Goal: Information Seeking & Learning: Check status

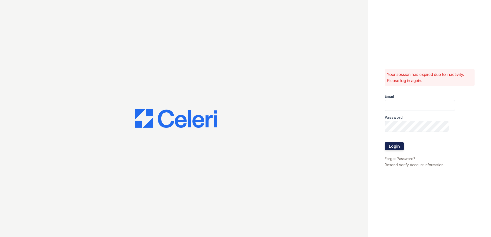
type input "aolivas@trinity-pm.com"
click at [395, 145] on button "Login" at bounding box center [393, 146] width 19 height 8
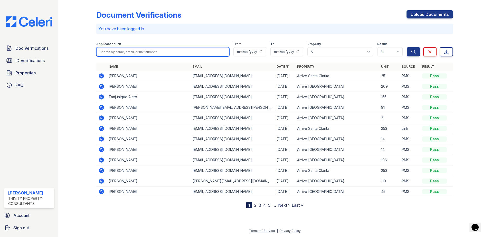
click at [206, 53] on input "search" at bounding box center [162, 51] width 133 height 9
type input "brittany"
click at [406, 47] on button "Search" at bounding box center [412, 51] width 13 height 9
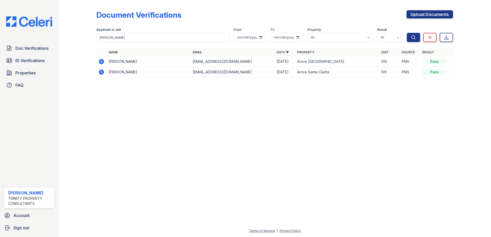
click at [102, 61] on icon at bounding box center [101, 61] width 6 height 6
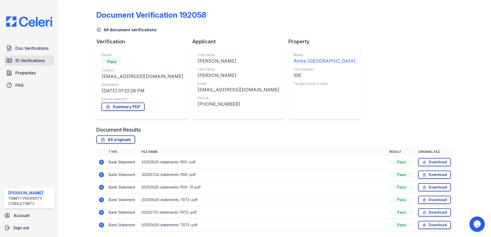
click at [37, 62] on span "ID Verifications" at bounding box center [29, 60] width 29 height 6
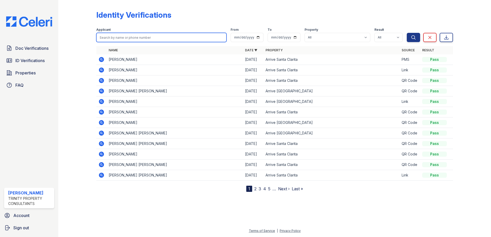
click at [131, 38] on input "search" at bounding box center [161, 37] width 130 height 9
type input "[PERSON_NAME]"
click at [406, 33] on button "Search" at bounding box center [412, 37] width 13 height 9
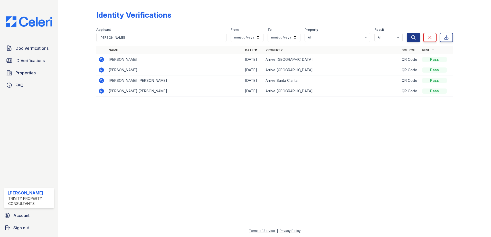
click at [102, 59] on icon at bounding box center [101, 59] width 6 height 6
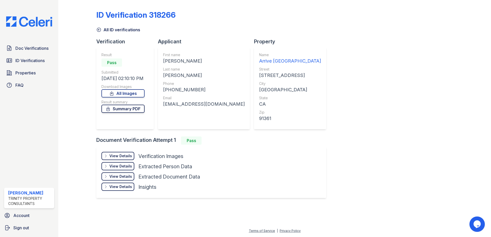
click at [129, 109] on link "Summary PDF" at bounding box center [122, 109] width 43 height 8
click at [126, 93] on link "All Images" at bounding box center [122, 93] width 43 height 8
